Goal: Information Seeking & Learning: Find specific fact

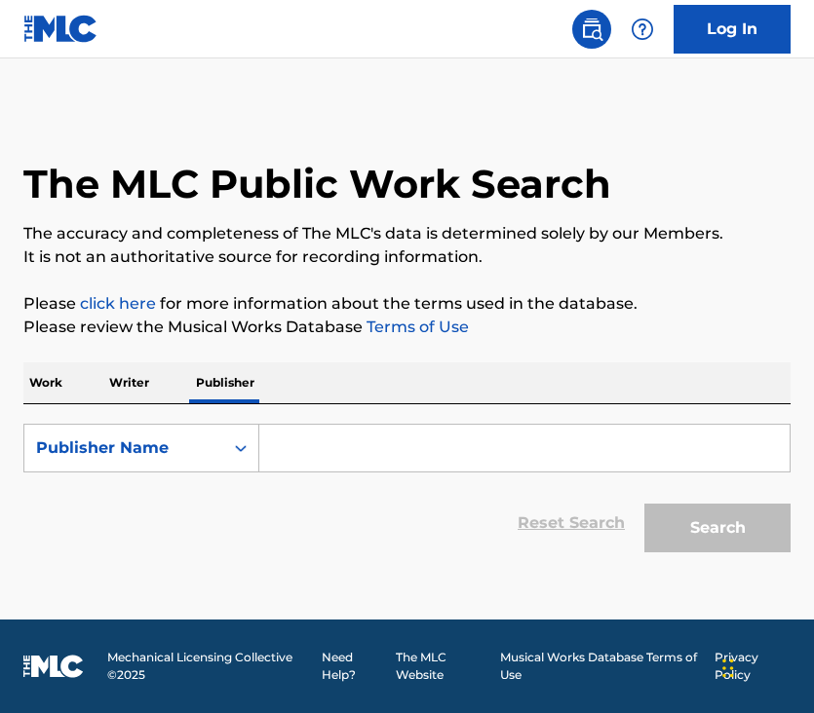
click at [133, 373] on p "Writer" at bounding box center [129, 382] width 52 height 41
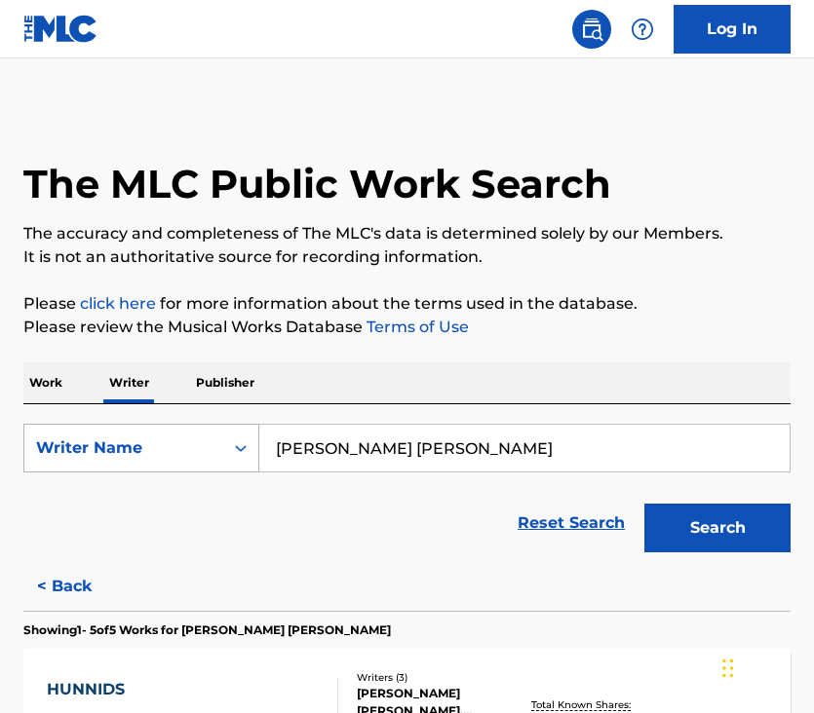
drag, startPoint x: 490, startPoint y: 440, endPoint x: 229, endPoint y: 453, distance: 261.5
click at [236, 452] on div "SearchWithCriteriae9c8f913-d14c-42e4-98ec-70ba781417b6 Writer Name [PERSON_NAME…" at bounding box center [406, 448] width 767 height 49
type input "j"
click at [717, 528] on button "Search" at bounding box center [717, 528] width 146 height 49
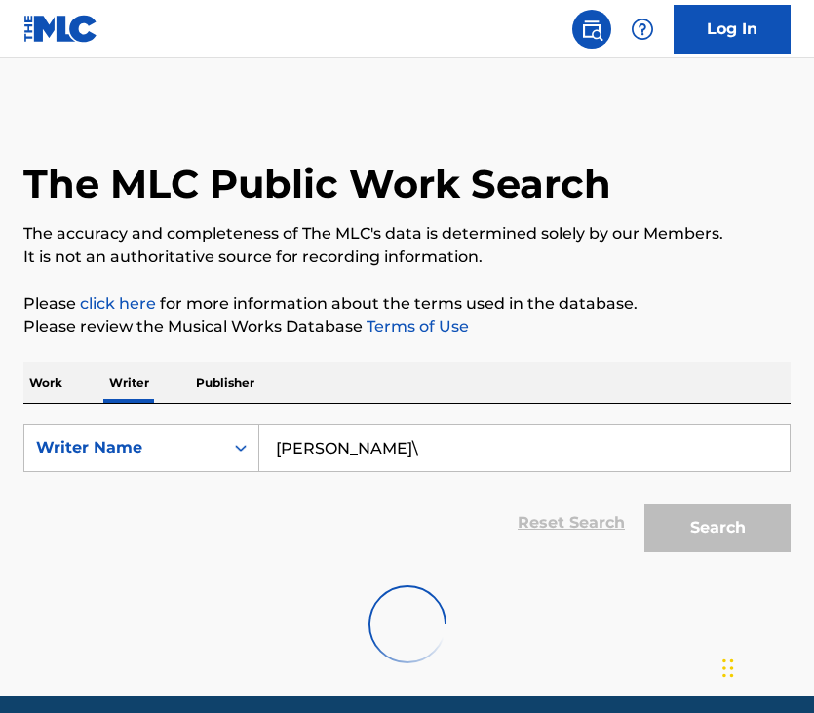
click at [472, 455] on input "[PERSON_NAME]\" at bounding box center [524, 448] width 530 height 47
type input "[PERSON_NAME]"
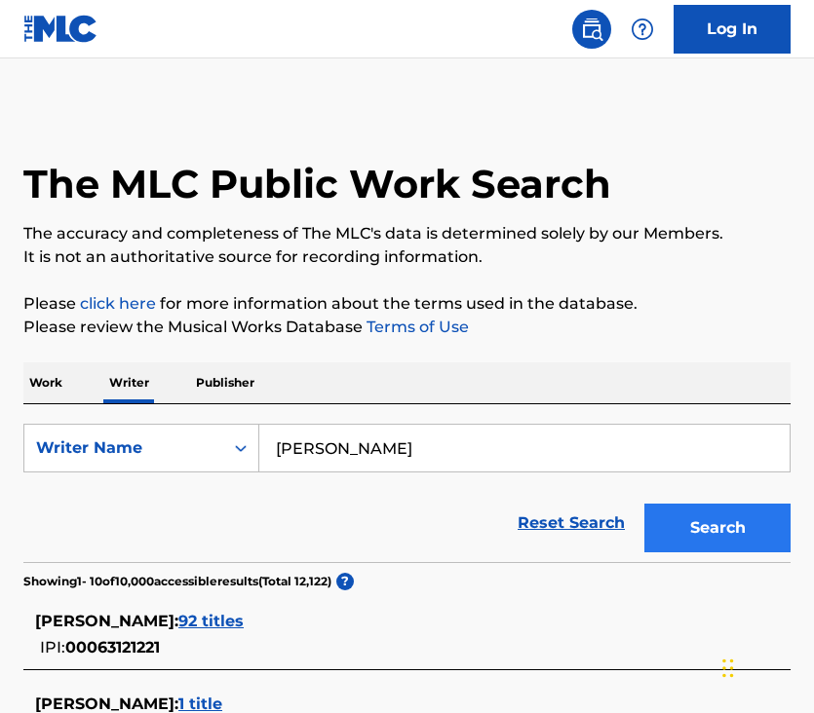
click at [681, 519] on button "Search" at bounding box center [717, 528] width 146 height 49
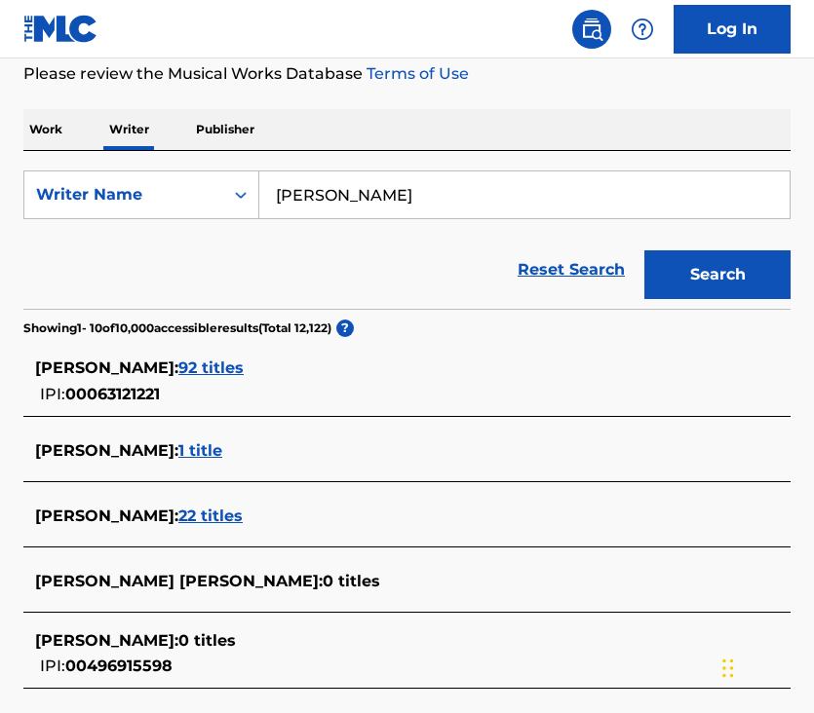
scroll to position [276, 0]
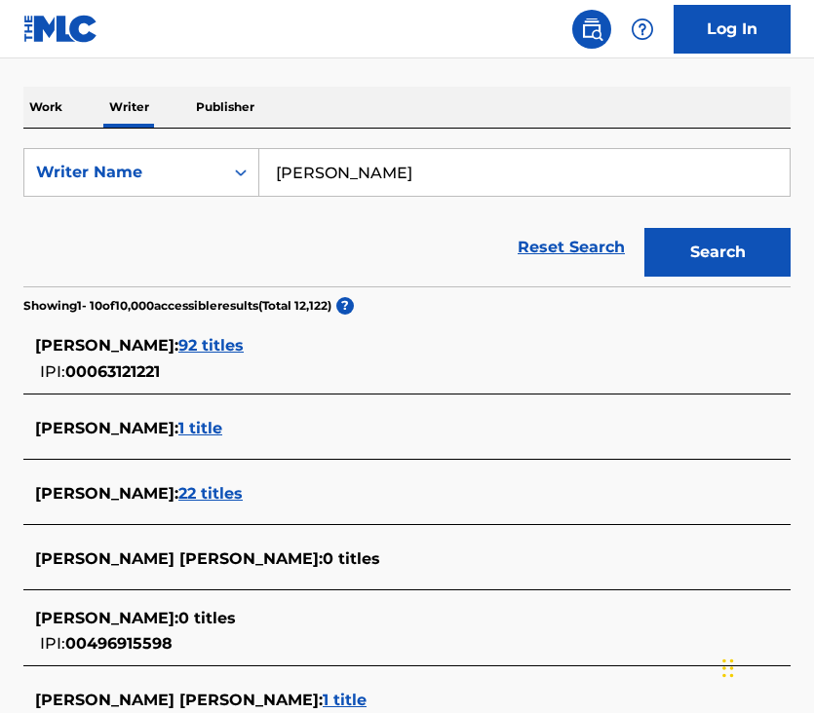
click at [207, 347] on span "92 titles" at bounding box center [210, 345] width 65 height 19
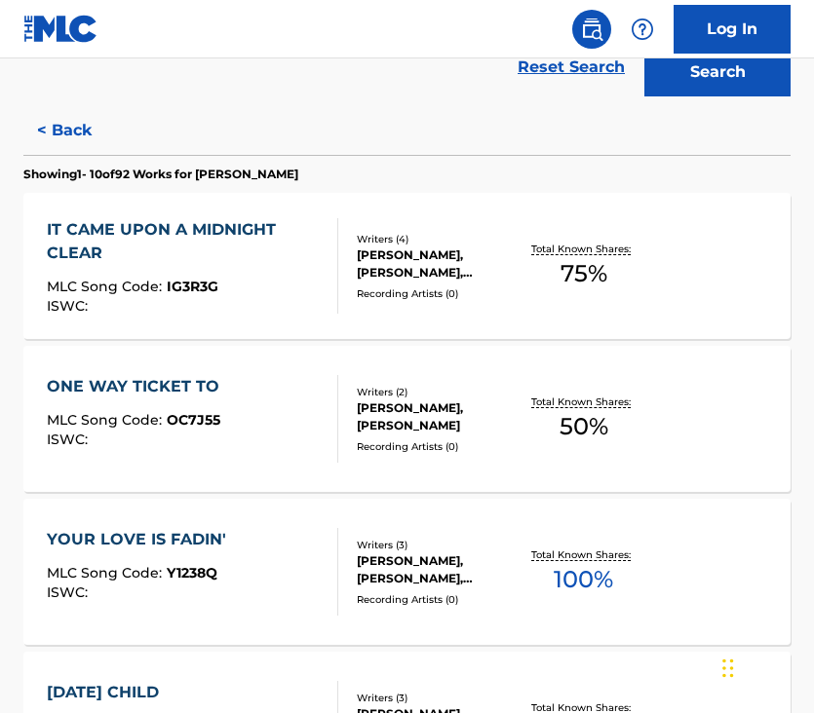
scroll to position [476, 0]
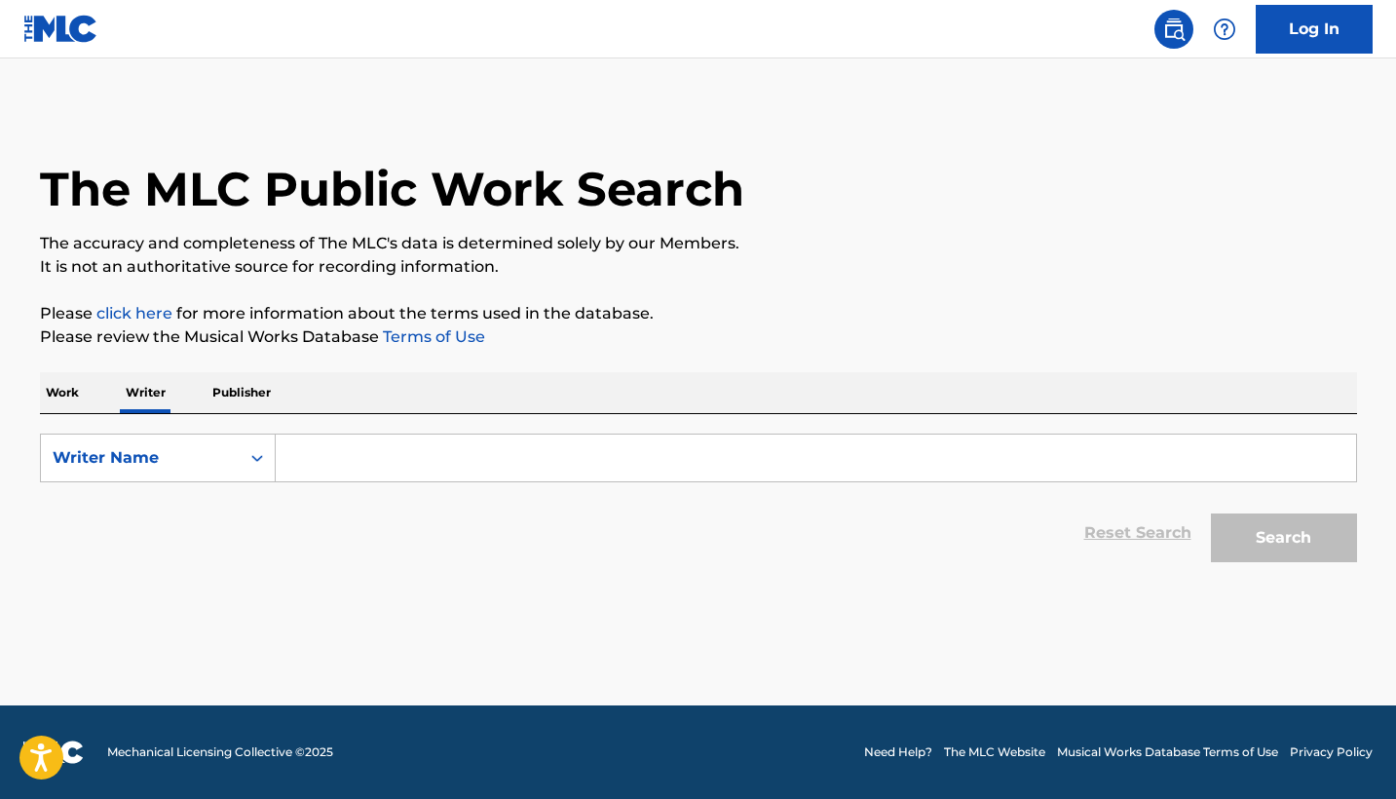
click at [612, 457] on input "Search Form" at bounding box center [816, 458] width 1081 height 47
type input "j"
type input "[PERSON_NAME]"
click at [813, 538] on button "Search" at bounding box center [1284, 538] width 146 height 49
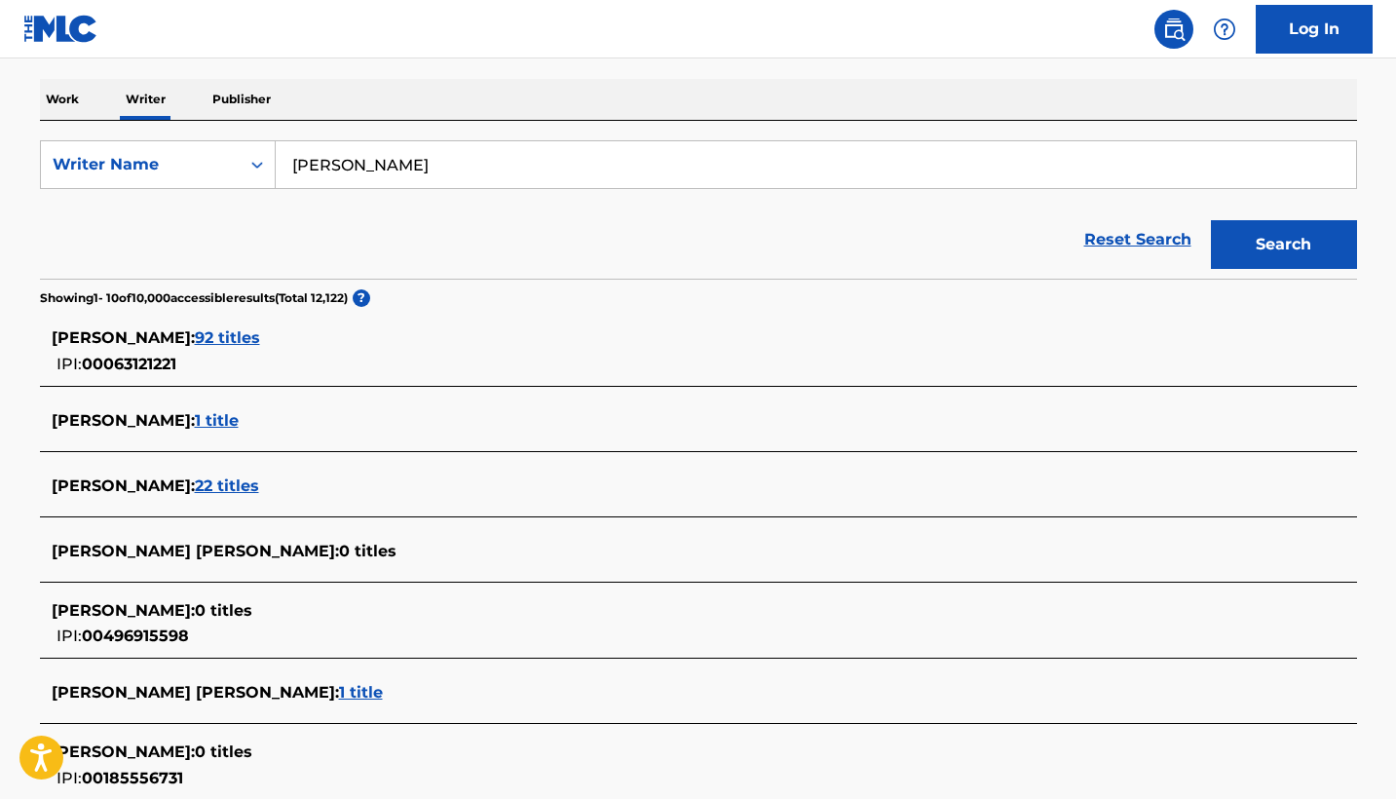
scroll to position [309, 0]
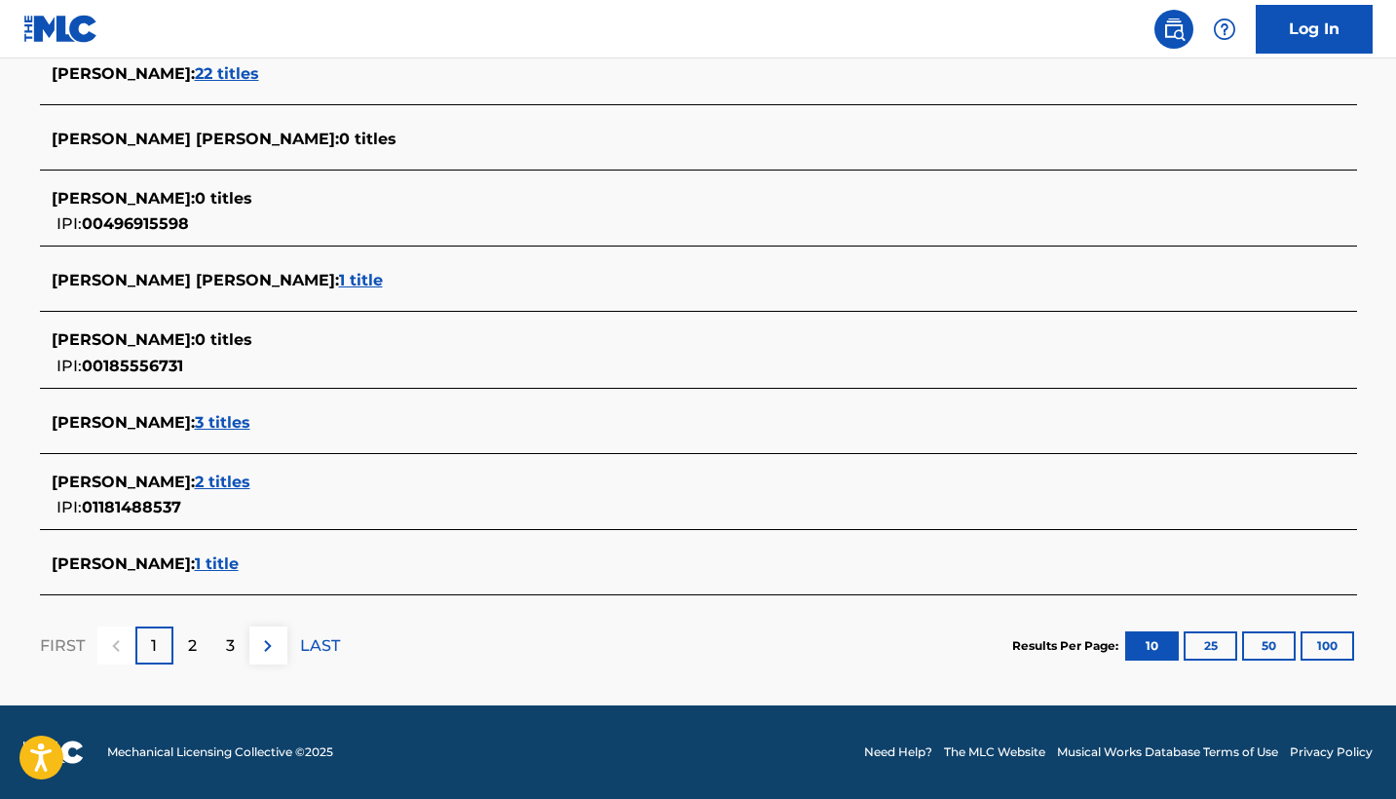
click at [250, 423] on span "3 titles" at bounding box center [223, 422] width 56 height 19
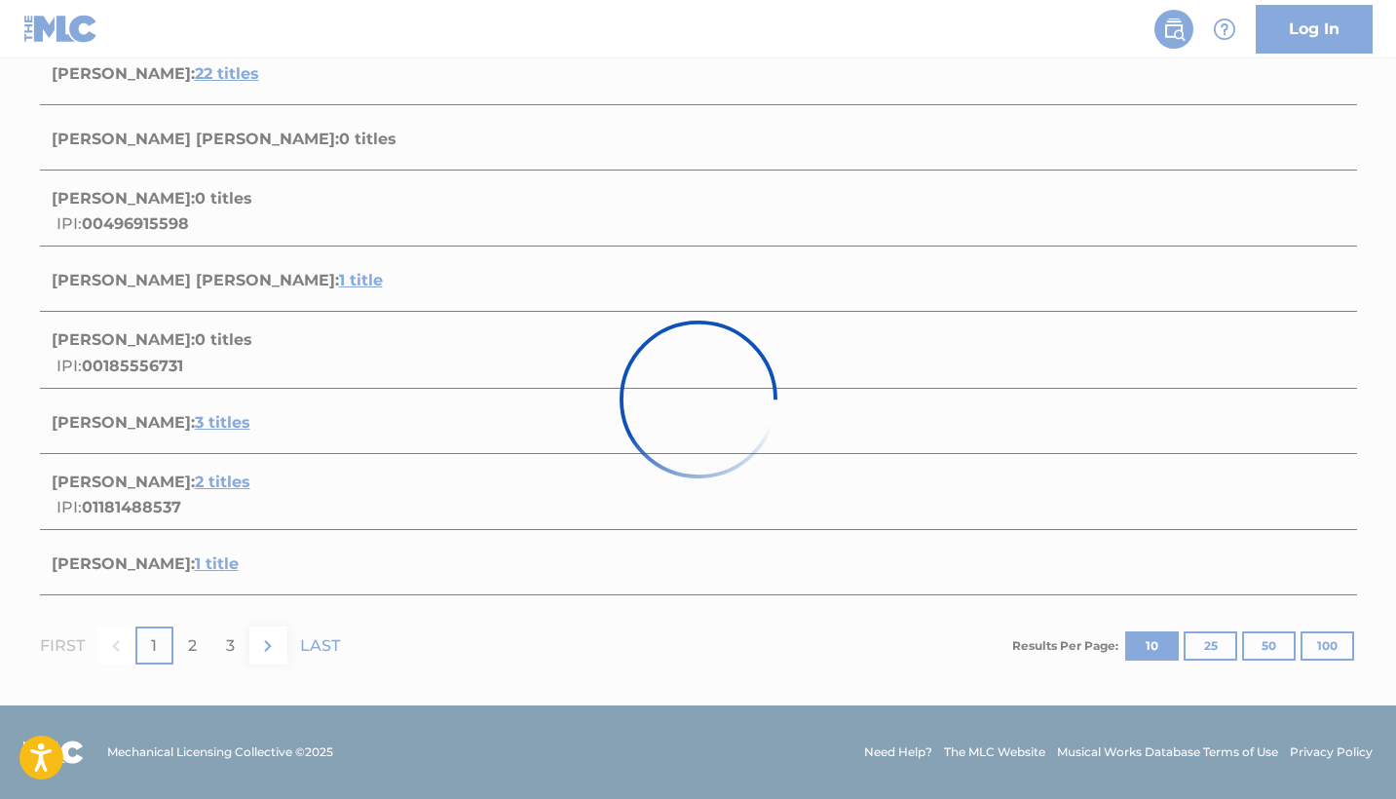
scroll to position [507, 0]
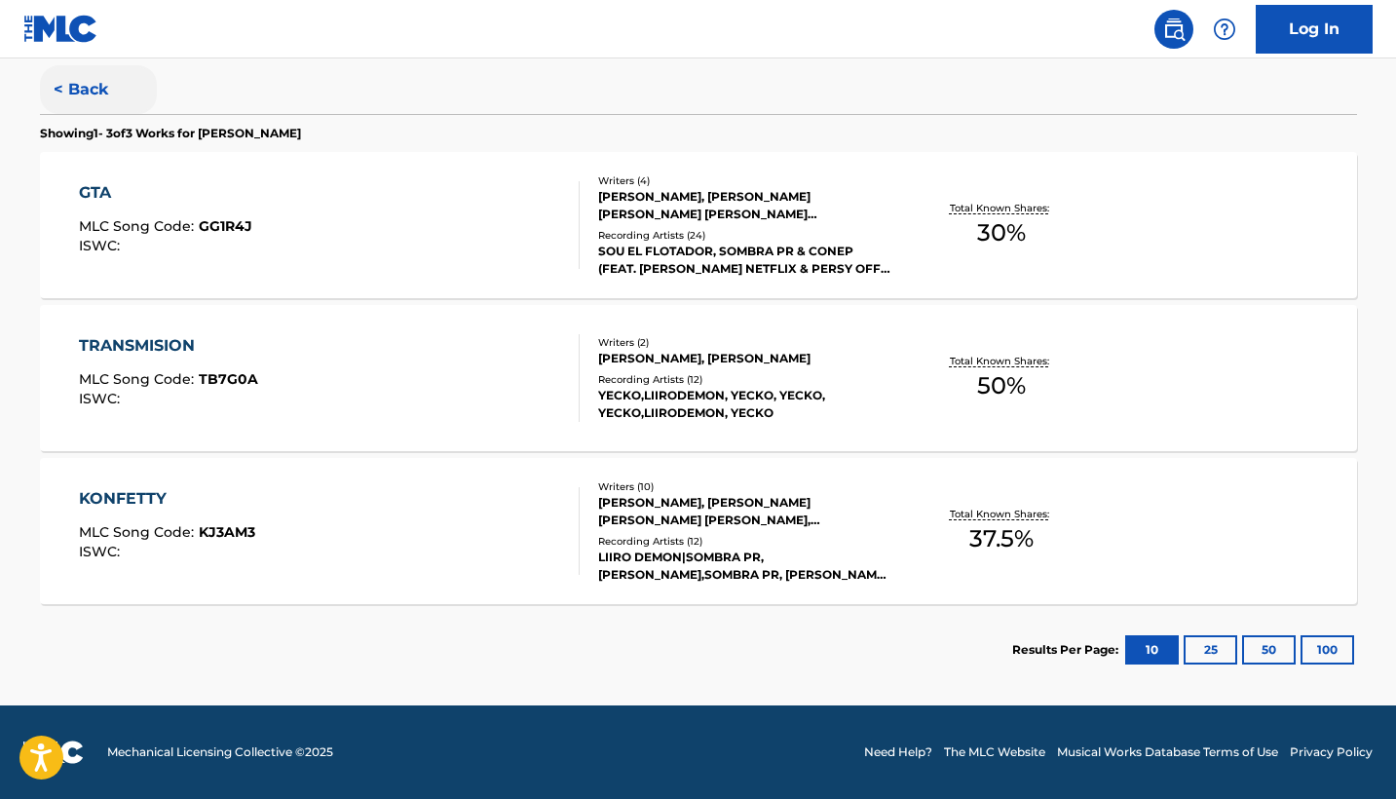
click at [68, 85] on button "< Back" at bounding box center [98, 89] width 117 height 49
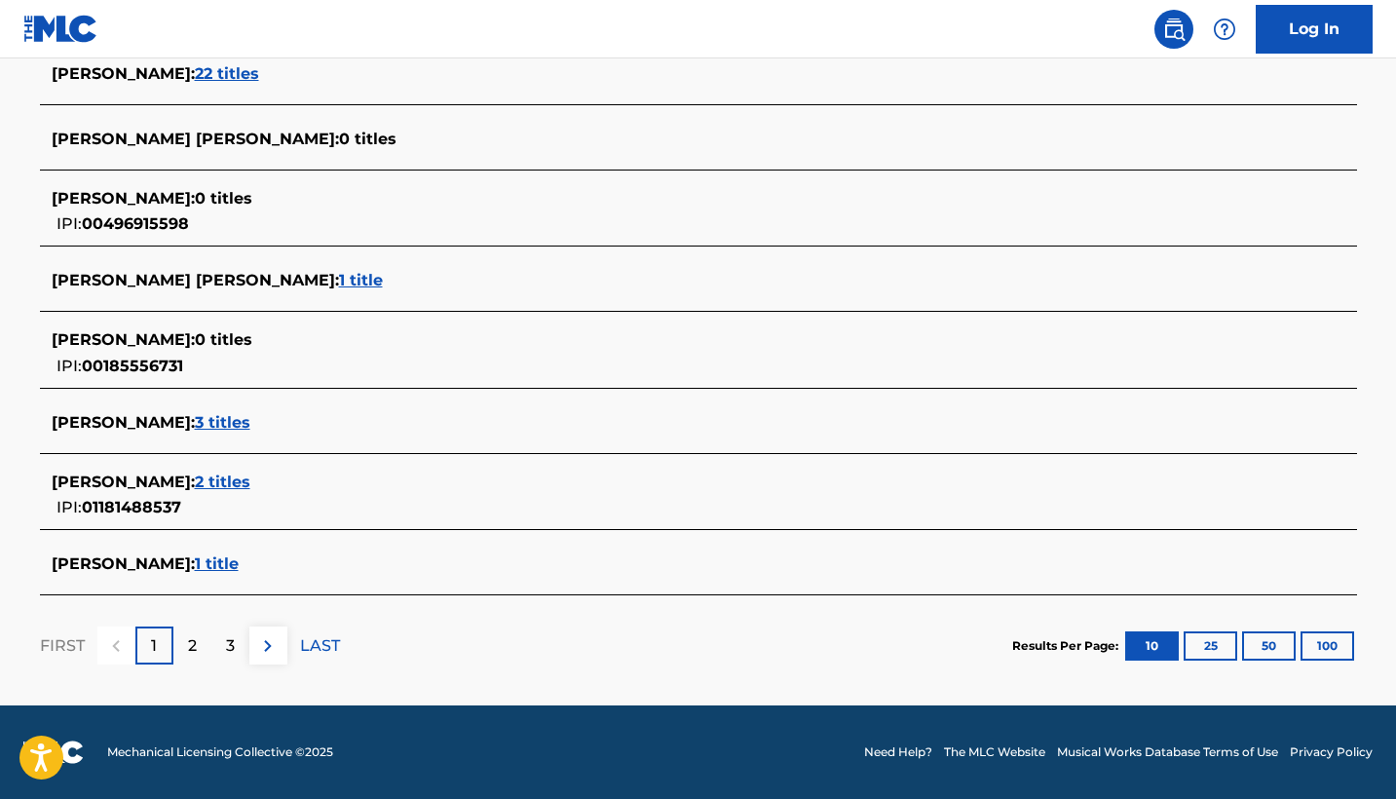
scroll to position [705, 0]
click at [250, 477] on span "2 titles" at bounding box center [223, 482] width 56 height 19
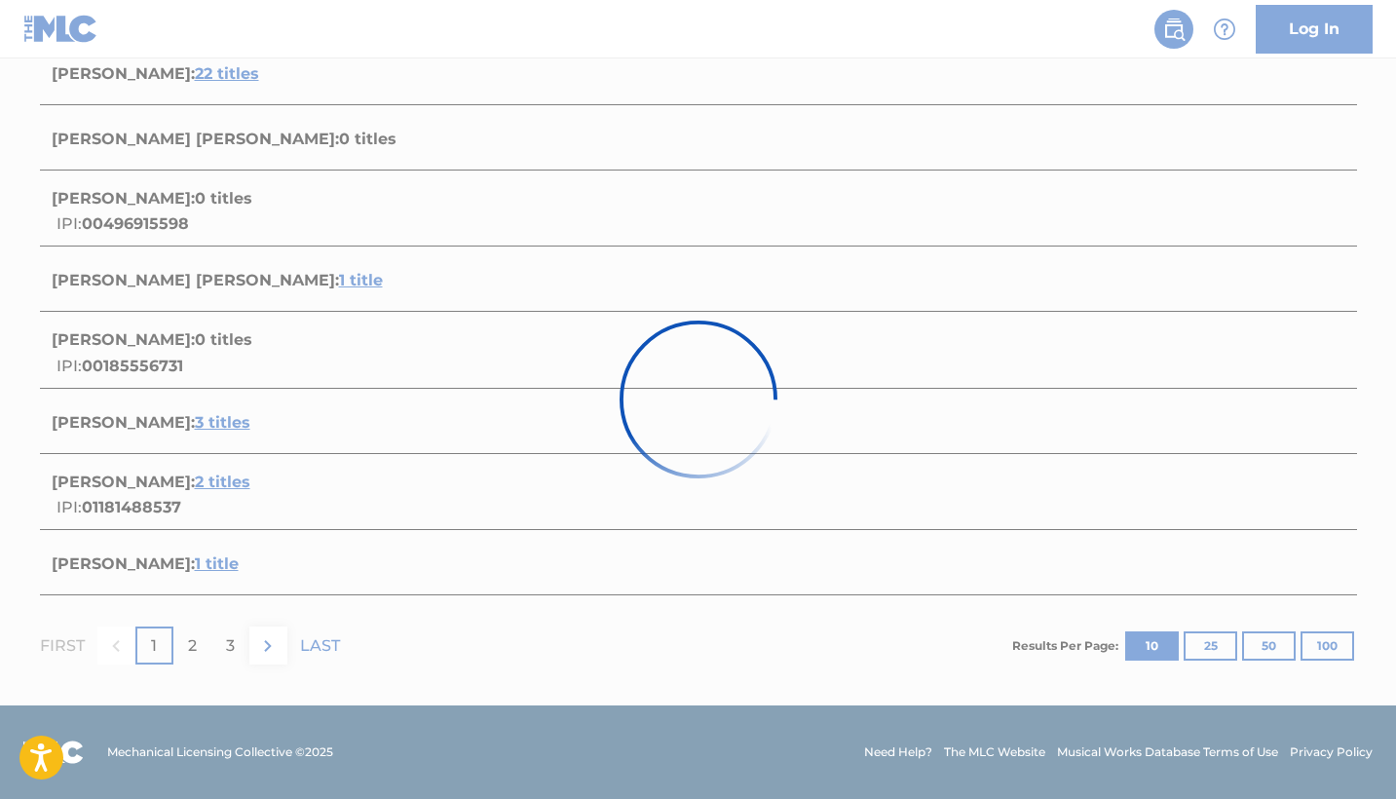
scroll to position [354, 0]
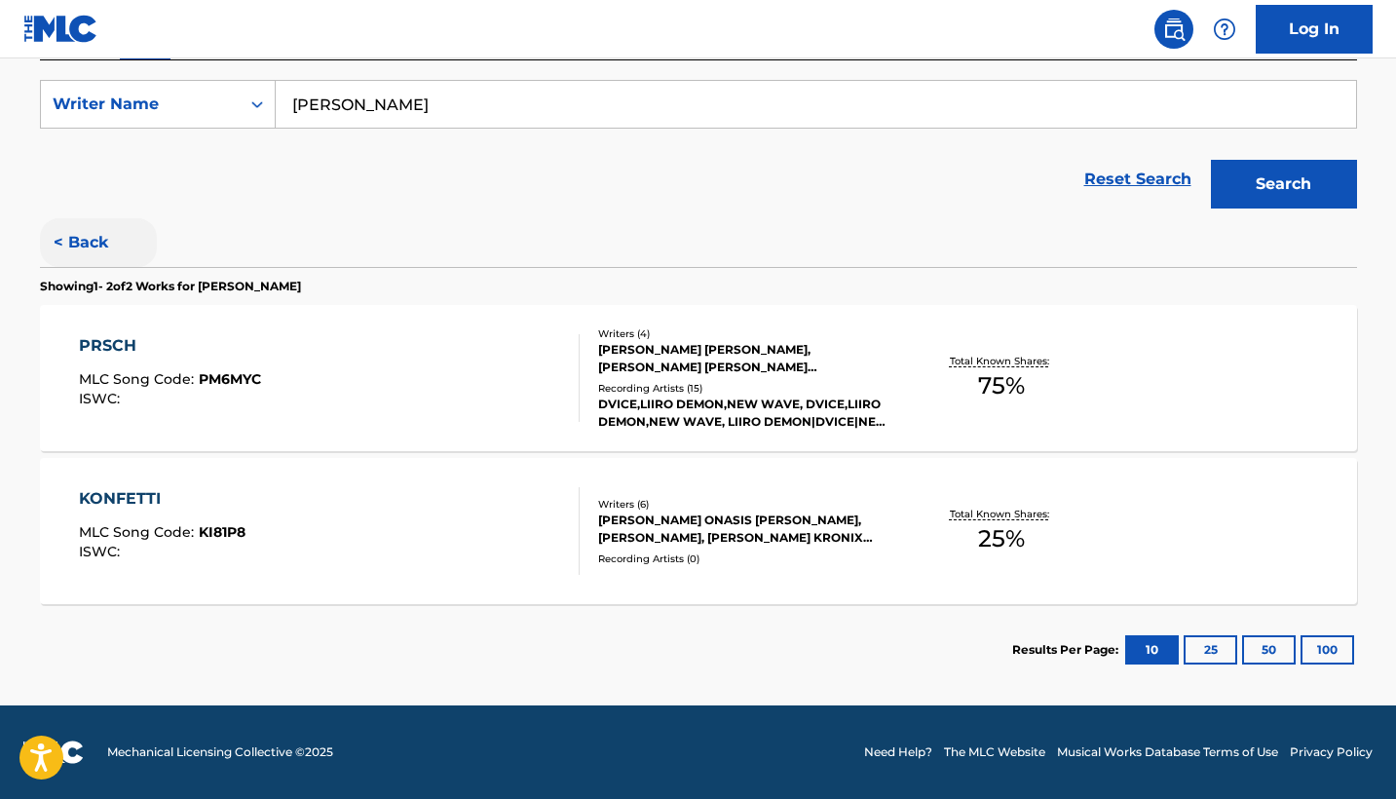
click at [82, 244] on button "< Back" at bounding box center [98, 242] width 117 height 49
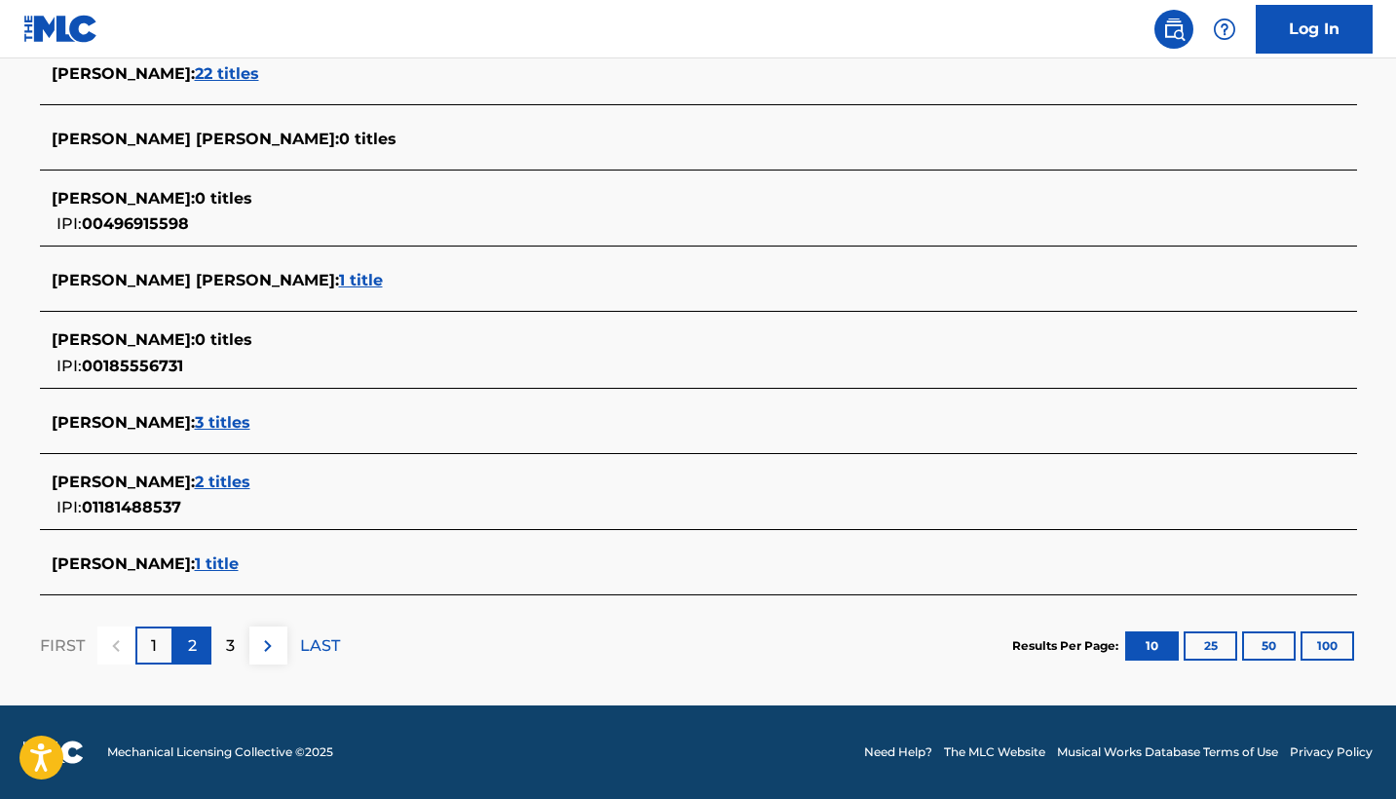
click at [192, 642] on p "2" at bounding box center [192, 645] width 9 height 23
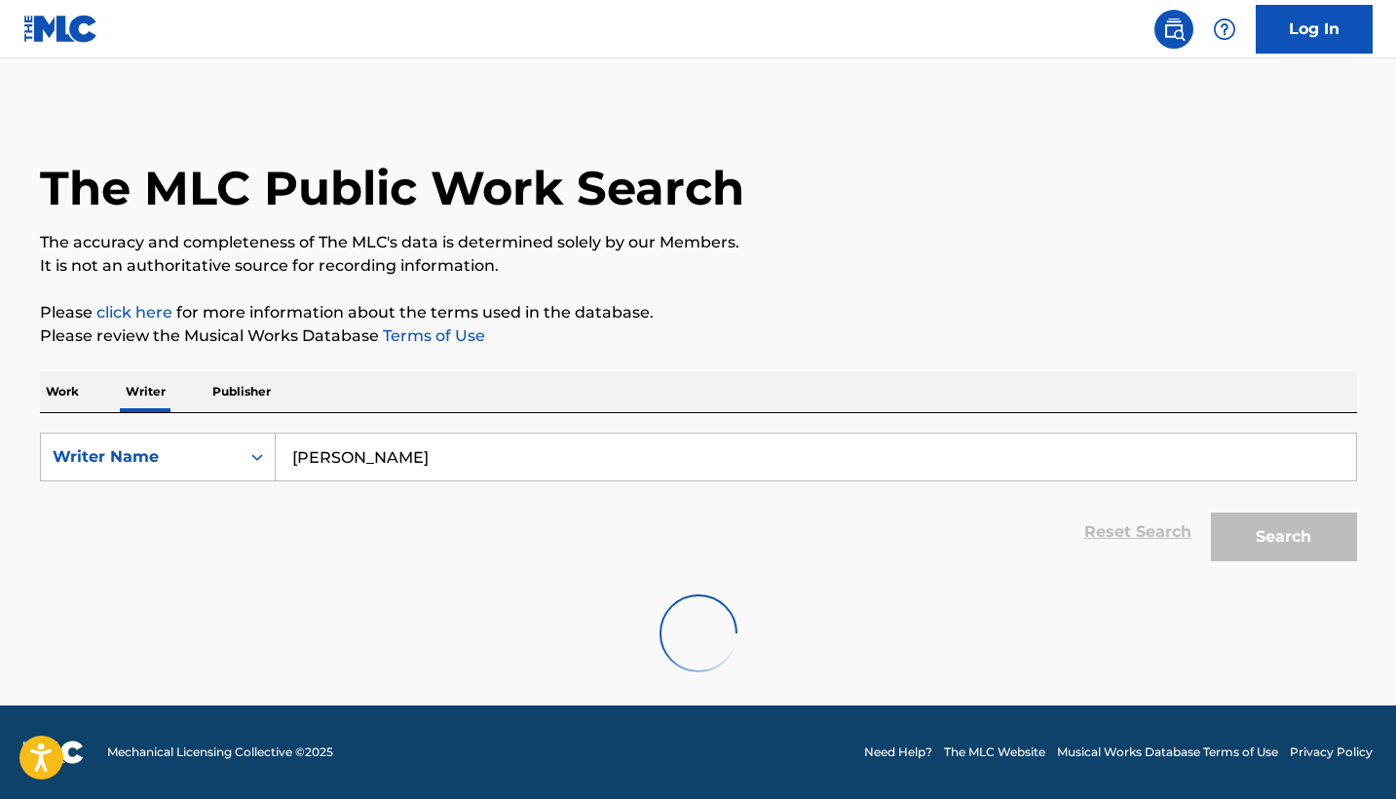
scroll to position [1, 0]
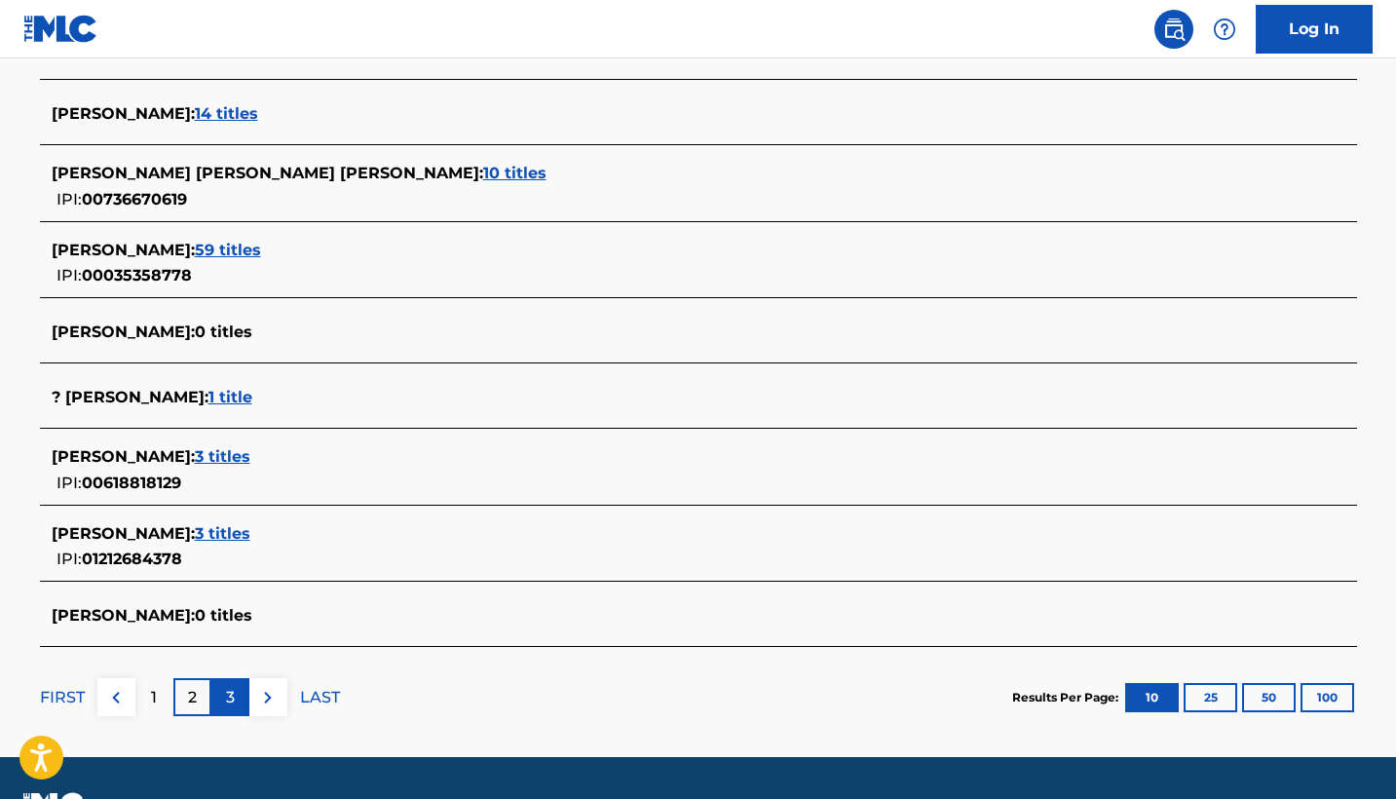
click at [224, 695] on div "3" at bounding box center [230, 697] width 38 height 38
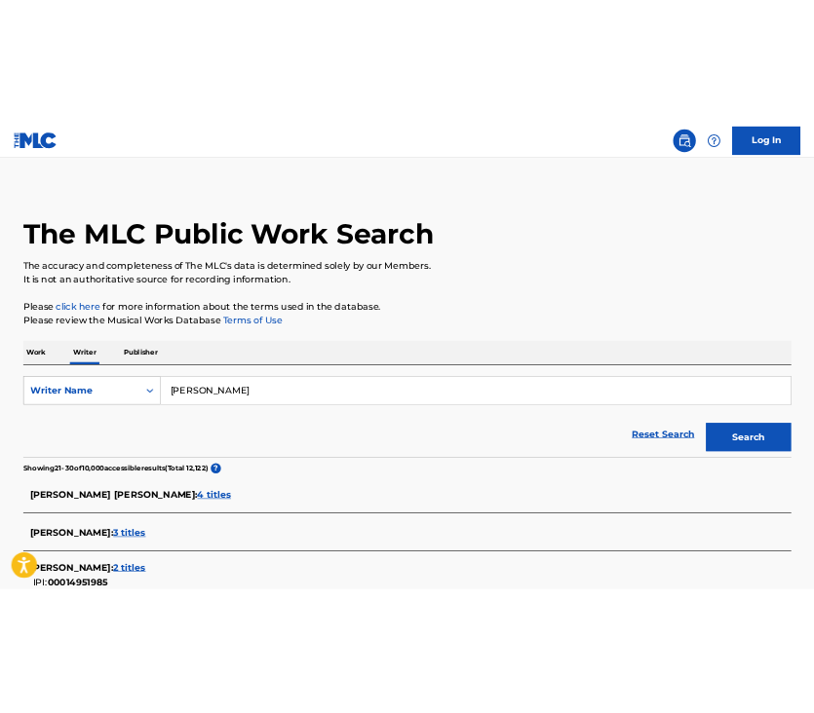
scroll to position [0, 0]
